Goal: Task Accomplishment & Management: Manage account settings

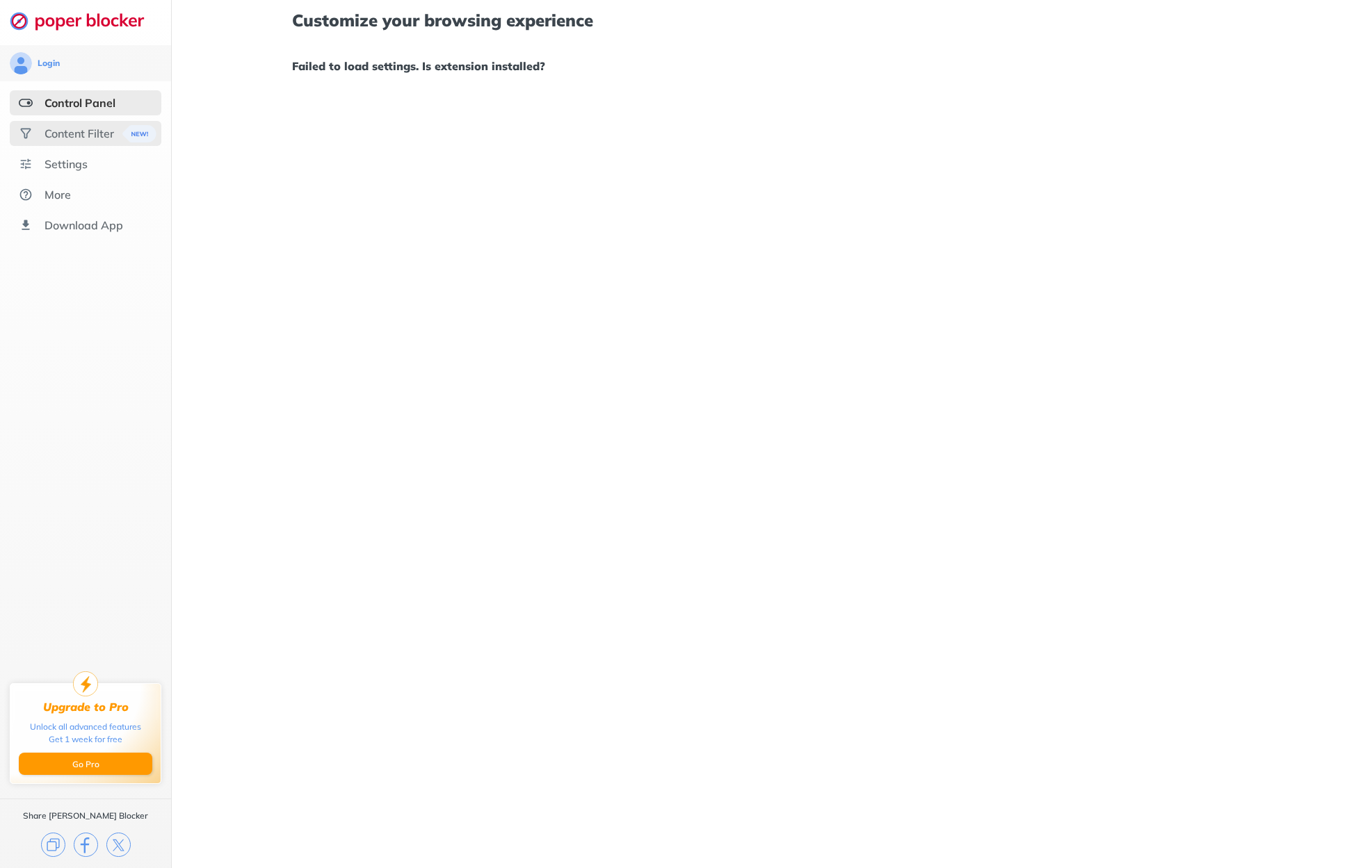
click at [90, 139] on div "Content Filter" at bounding box center [79, 133] width 69 height 14
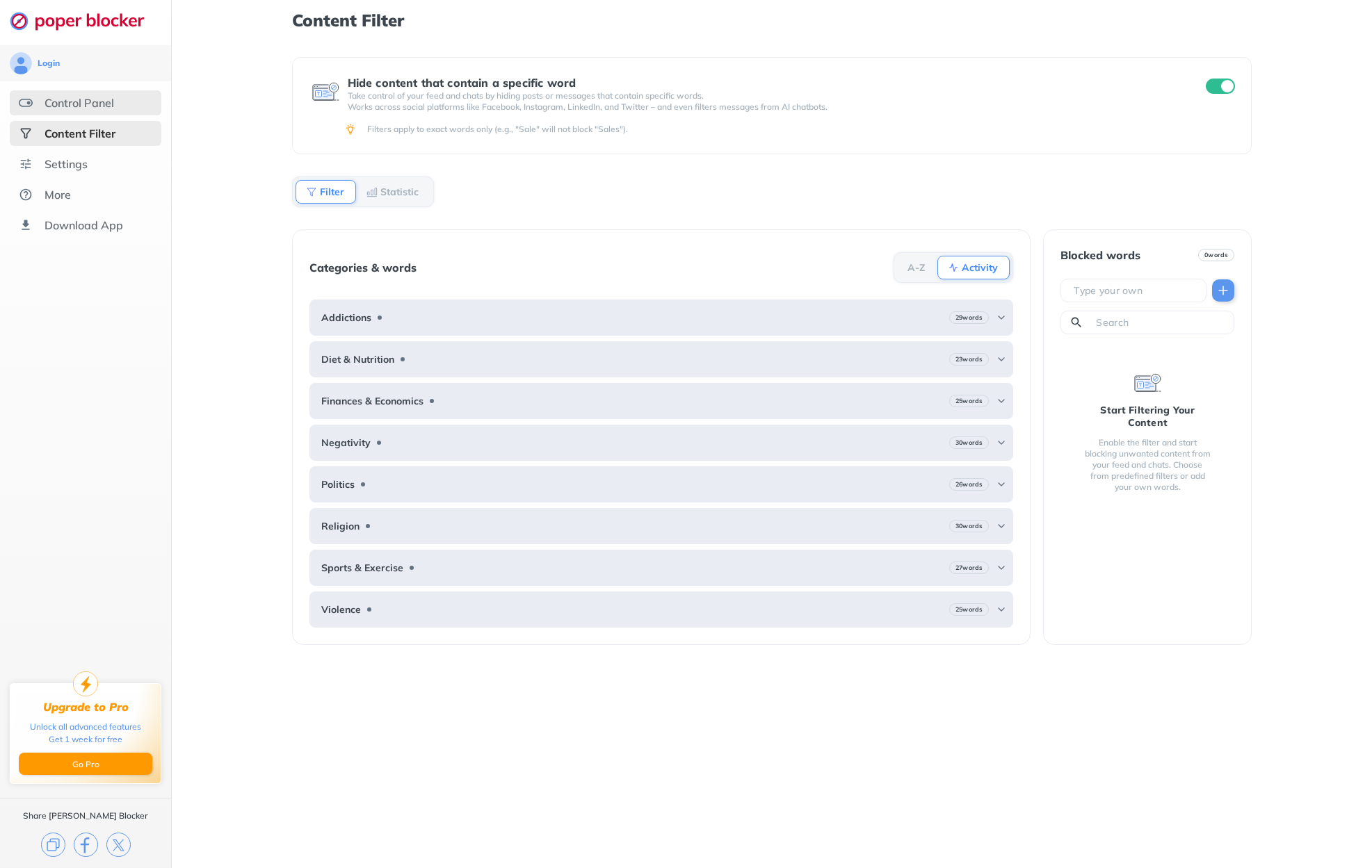
click at [94, 109] on div "Control Panel" at bounding box center [79, 103] width 69 height 14
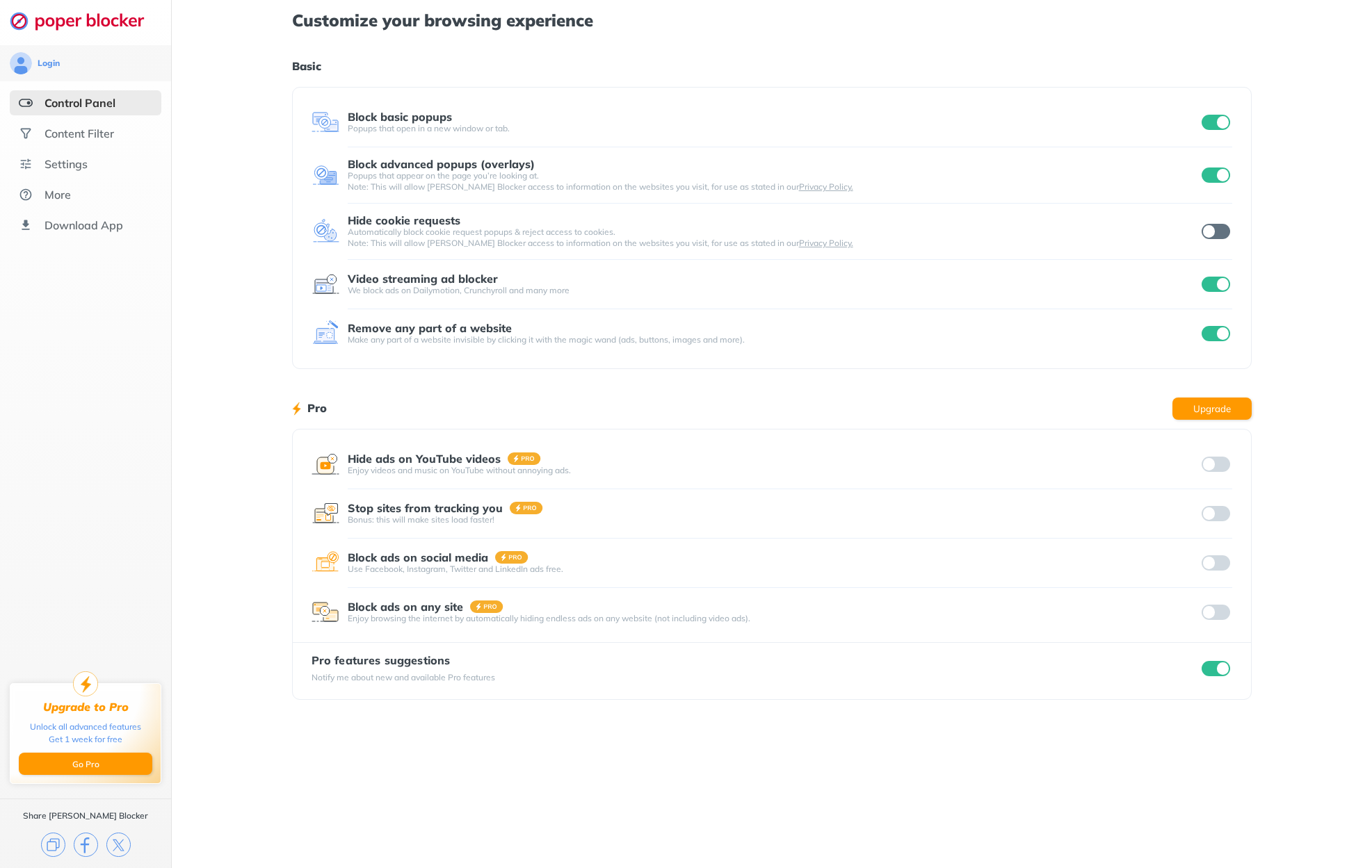
click at [1214, 233] on input "checkbox" at bounding box center [1216, 231] width 29 height 15
click at [112, 136] on div "Content Filter" at bounding box center [79, 133] width 69 height 14
